Goal: Navigation & Orientation: Find specific page/section

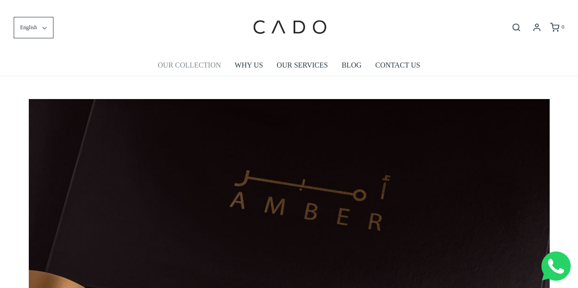
click at [176, 67] on link "OUR COLLECTION" at bounding box center [189, 65] width 63 height 21
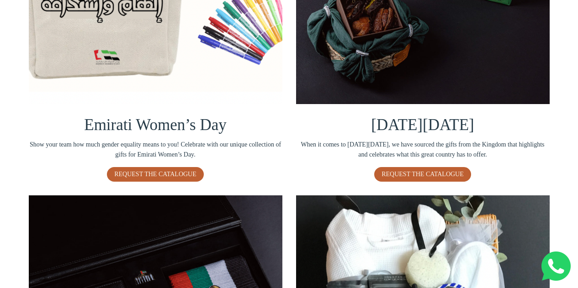
scroll to position [317, 0]
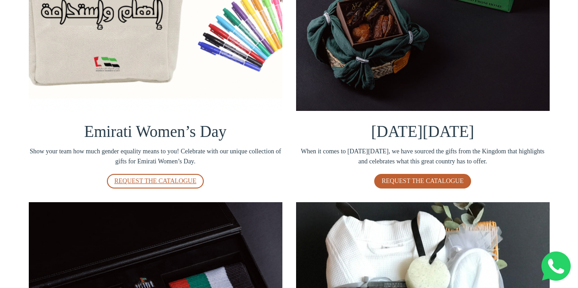
click at [160, 180] on span "REQUEST THE CATALOGUE" at bounding box center [155, 181] width 82 height 7
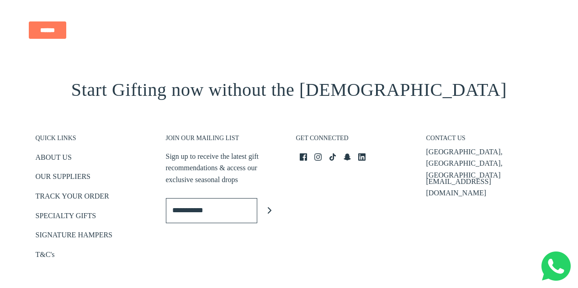
scroll to position [1173, 0]
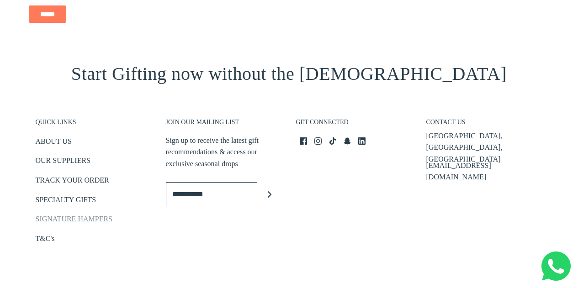
click at [53, 218] on link "SIGNATURE HAMPERS" at bounding box center [74, 220] width 77 height 15
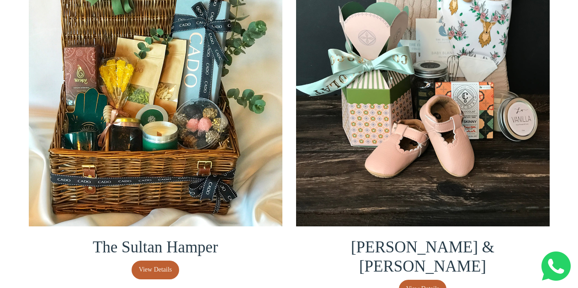
scroll to position [1903, 0]
